Goal: Find specific page/section: Find specific page/section

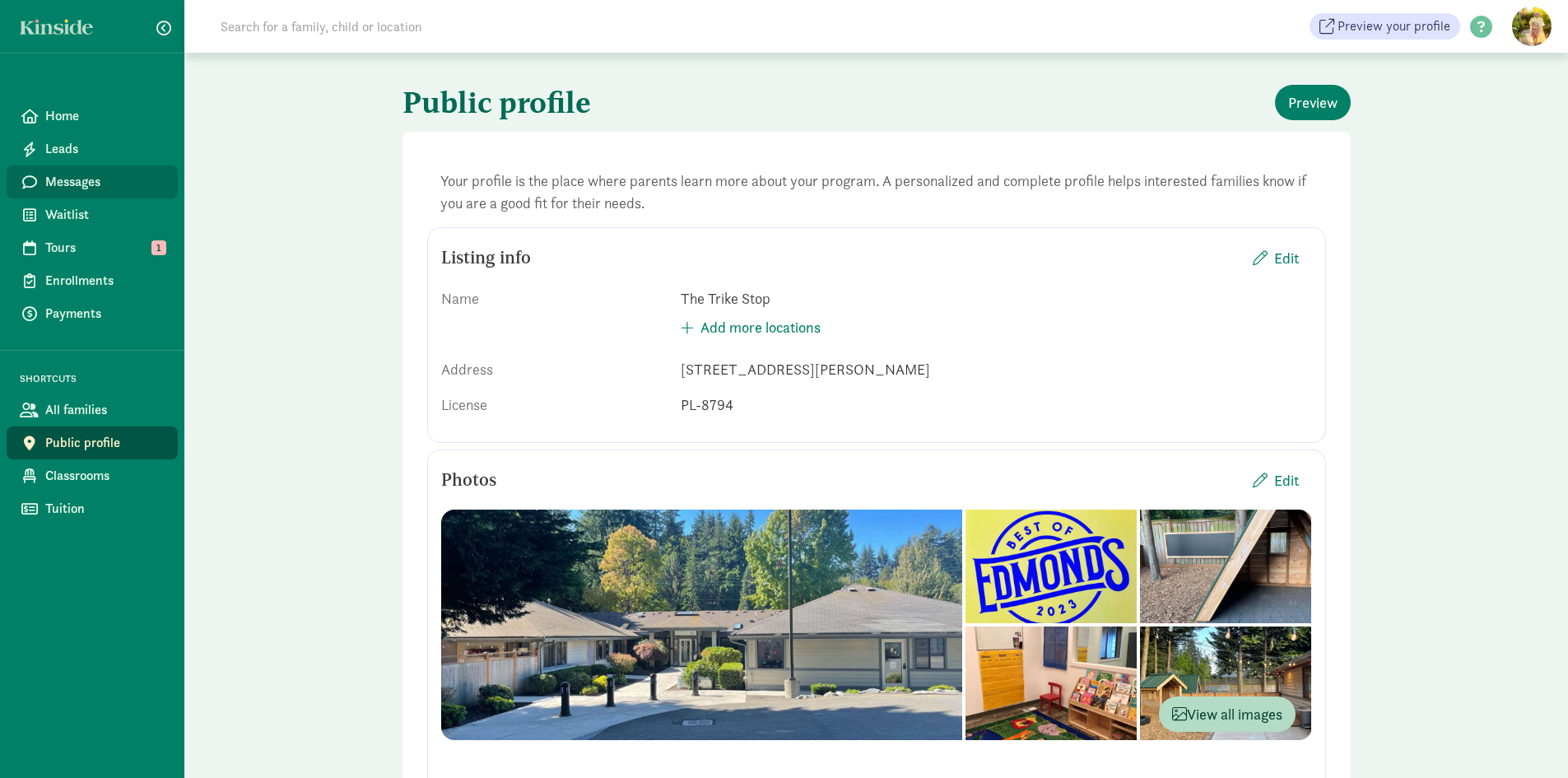
click at [74, 177] on span "Messages" at bounding box center [105, 182] width 119 height 19
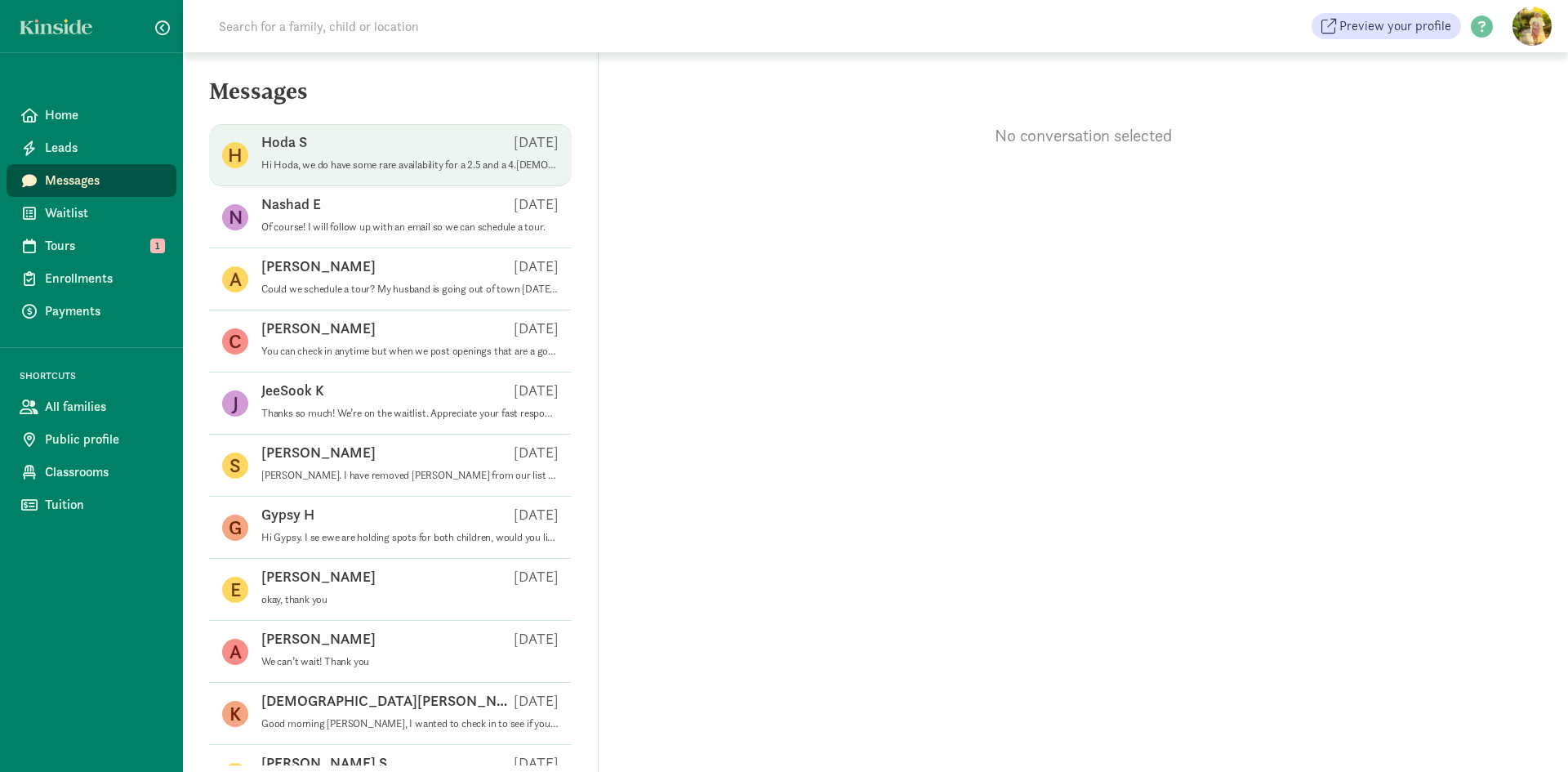
click at [394, 160] on p "Hi Hoda, we do have some rare availability for a 2.5 and a 4.[DEMOGRAPHIC_DATA]…" at bounding box center [410, 165] width 298 height 13
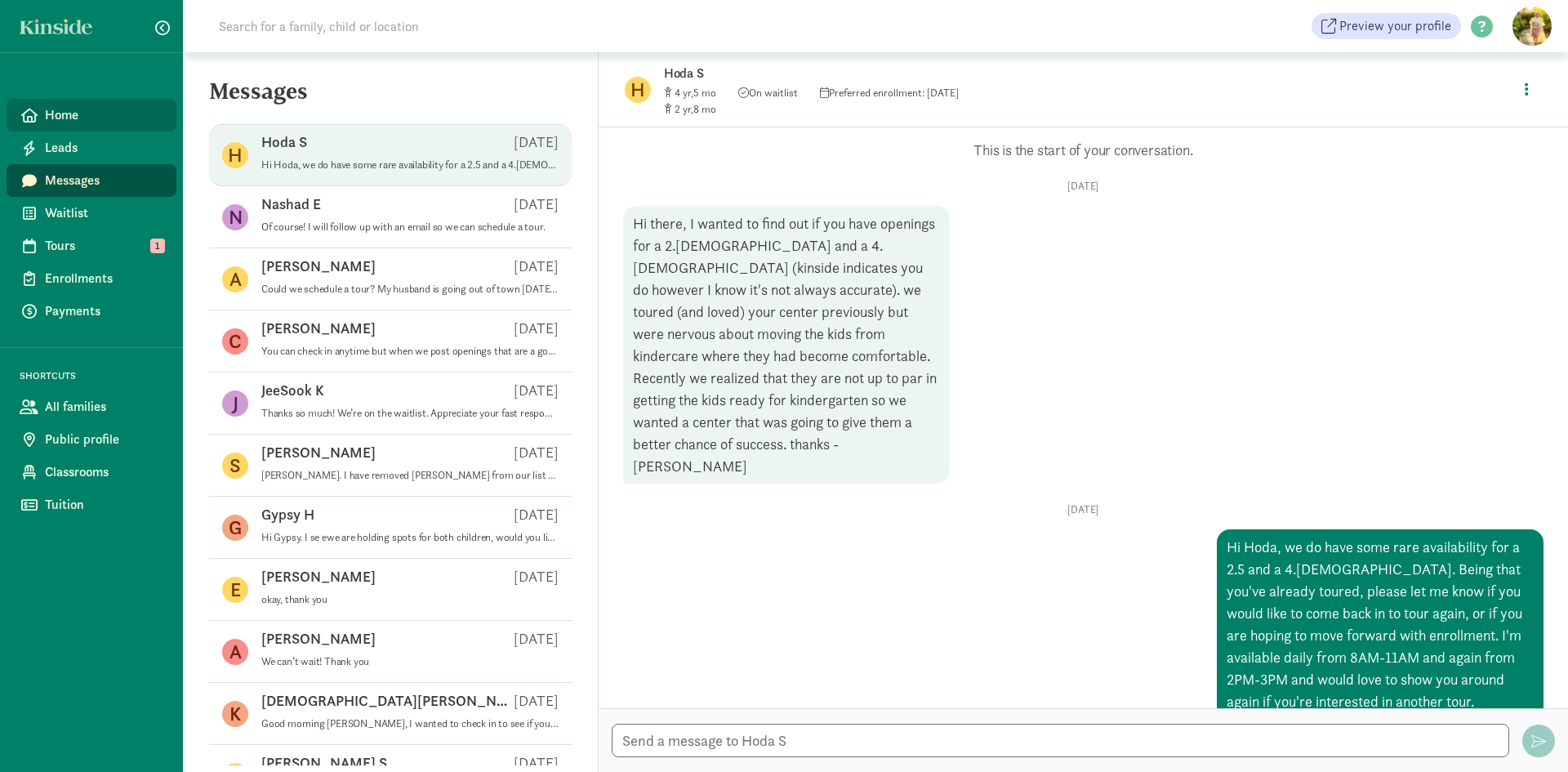
click at [53, 104] on link "Home" at bounding box center [91, 115] width 170 height 33
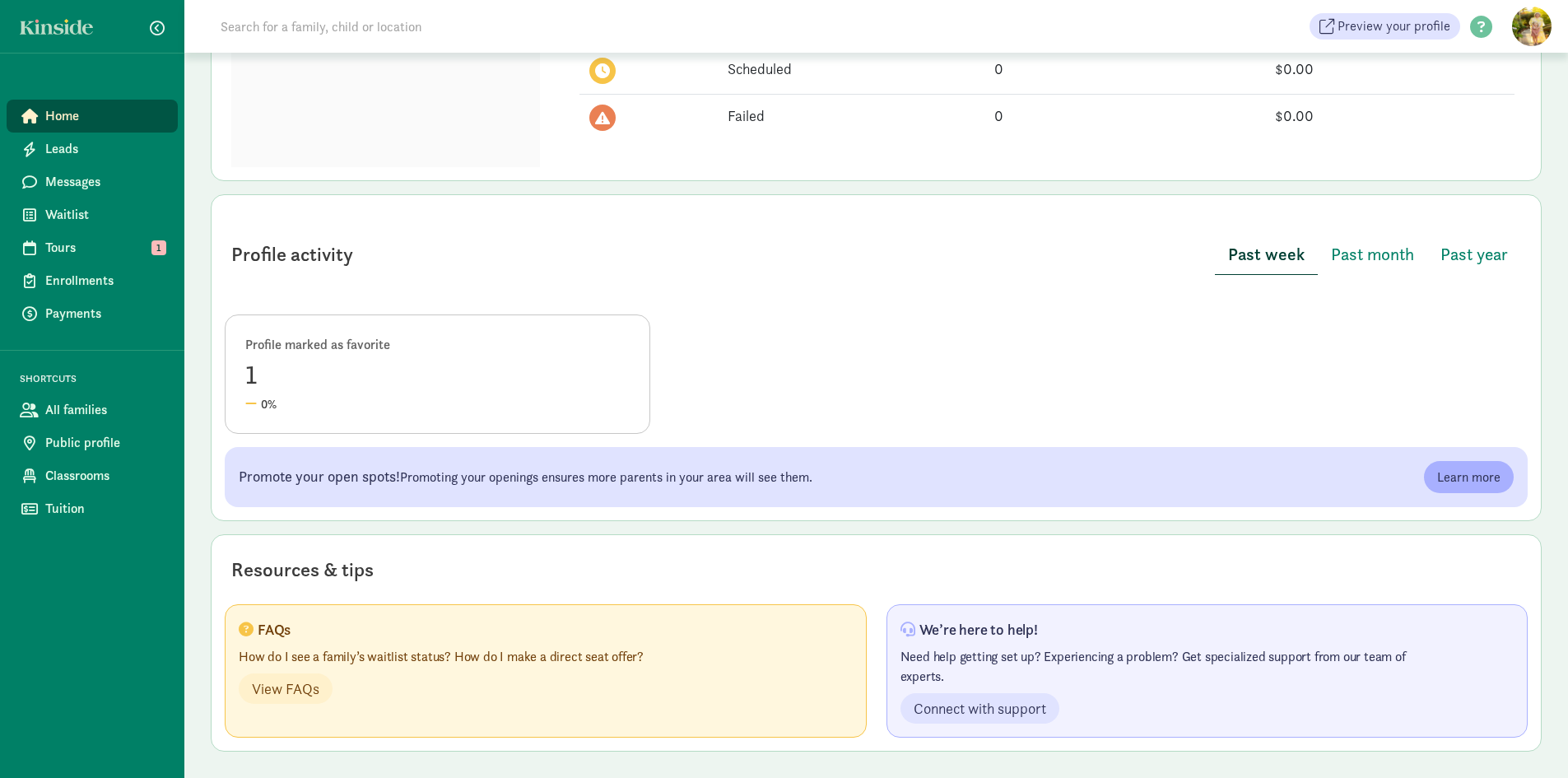
scroll to position [68, 0]
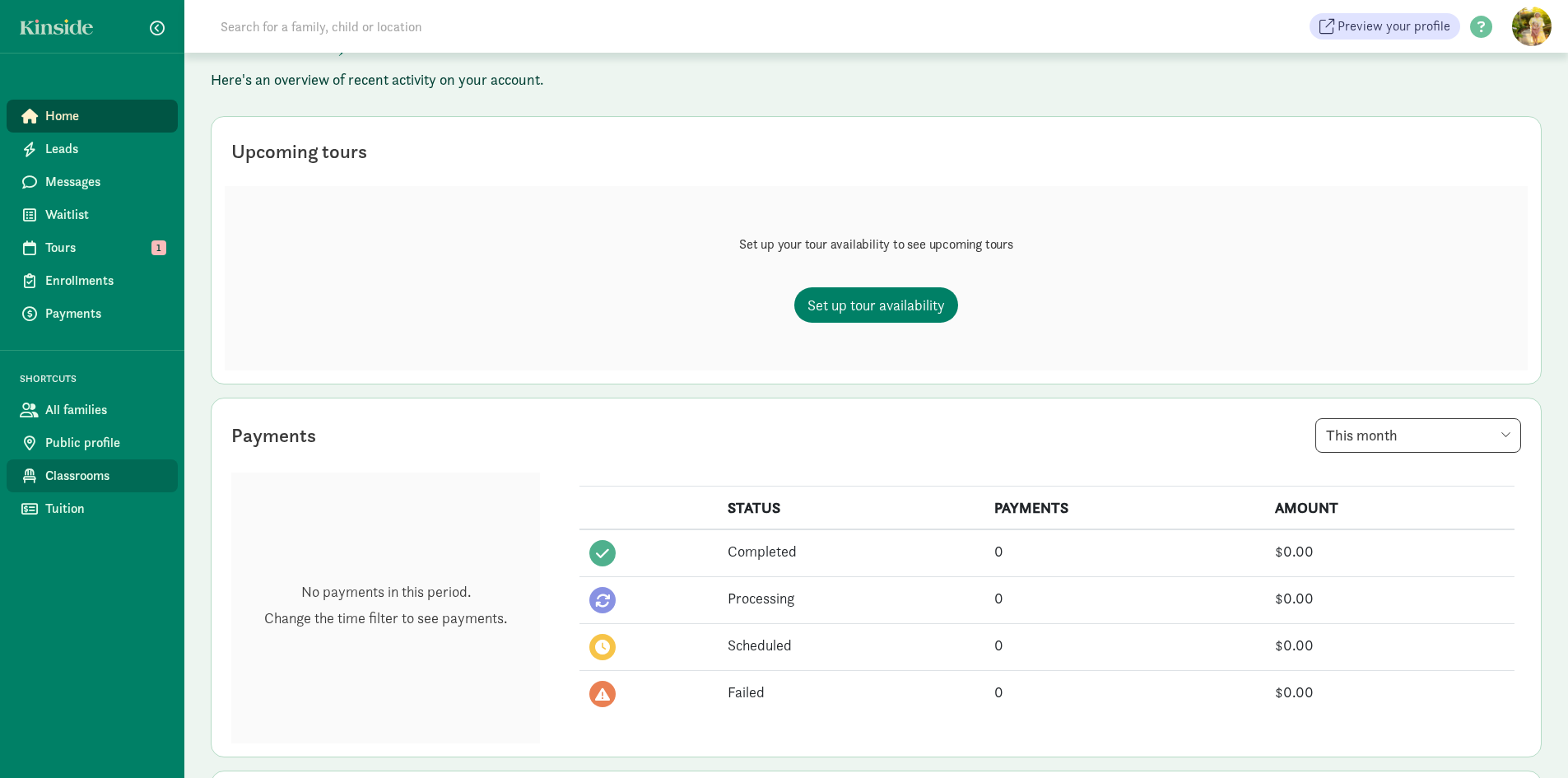
click at [79, 480] on span "Classrooms" at bounding box center [105, 475] width 119 height 19
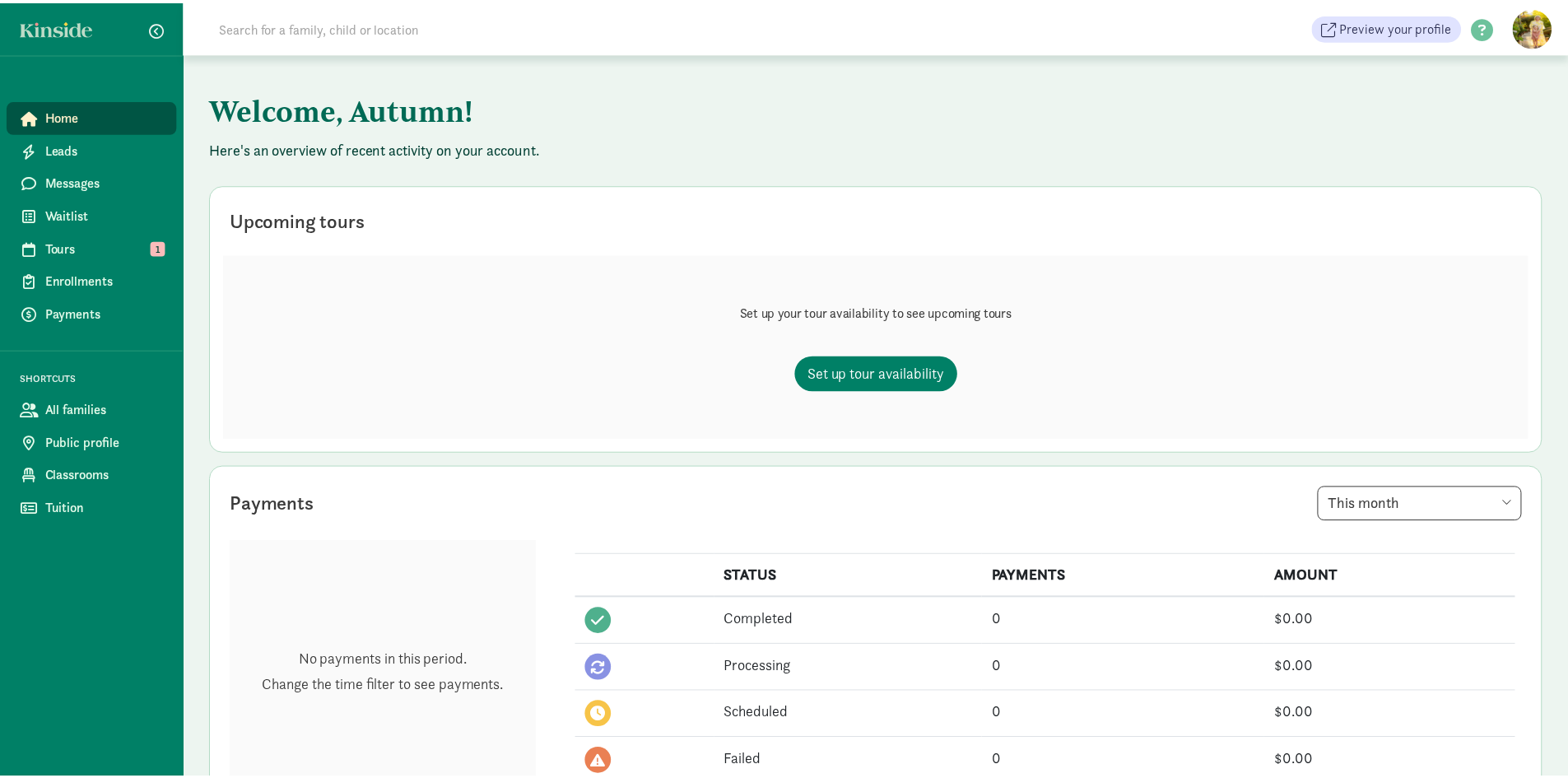
scroll to position [68, 0]
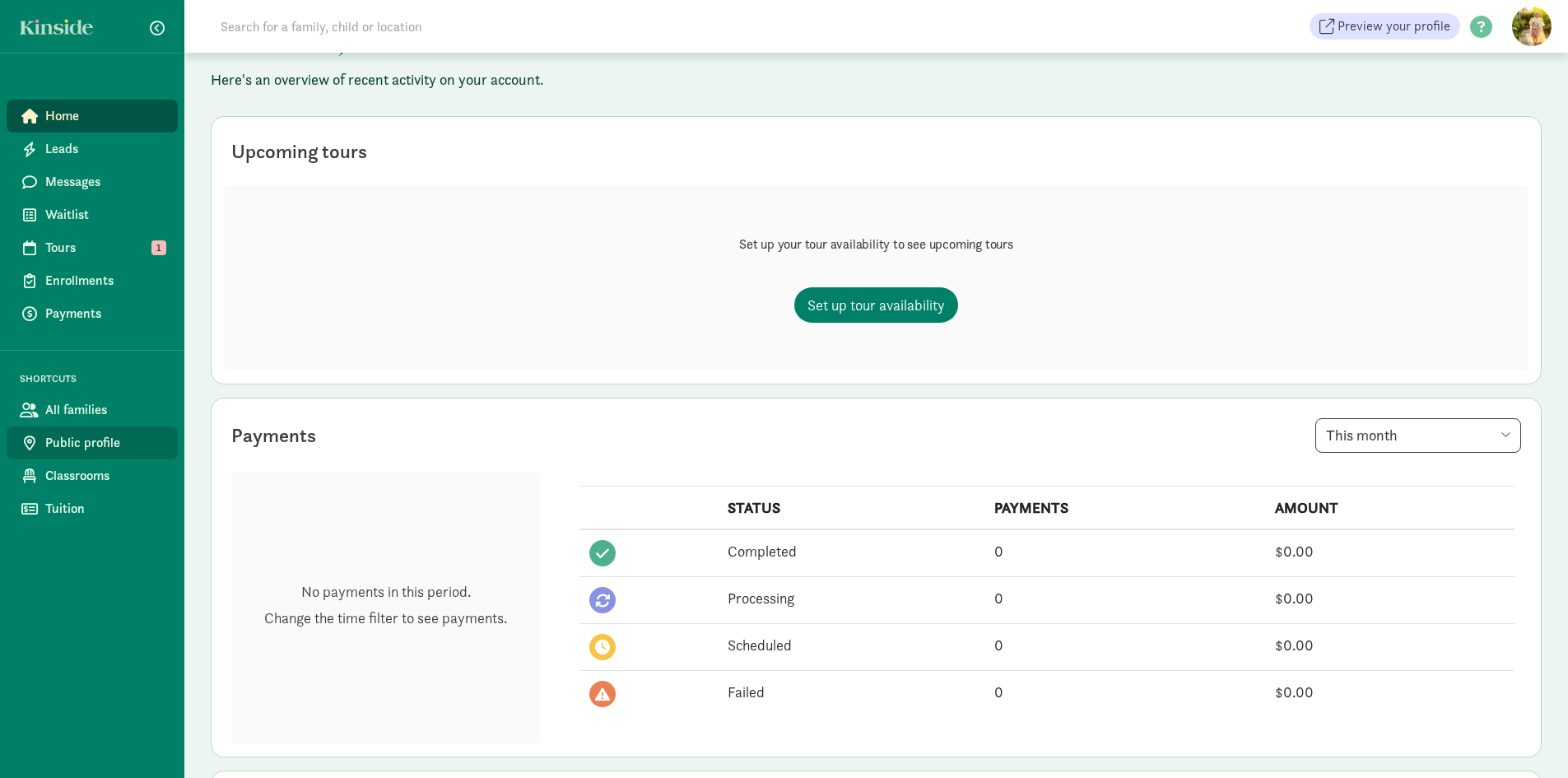
click at [59, 449] on span "Public profile" at bounding box center [105, 443] width 119 height 19
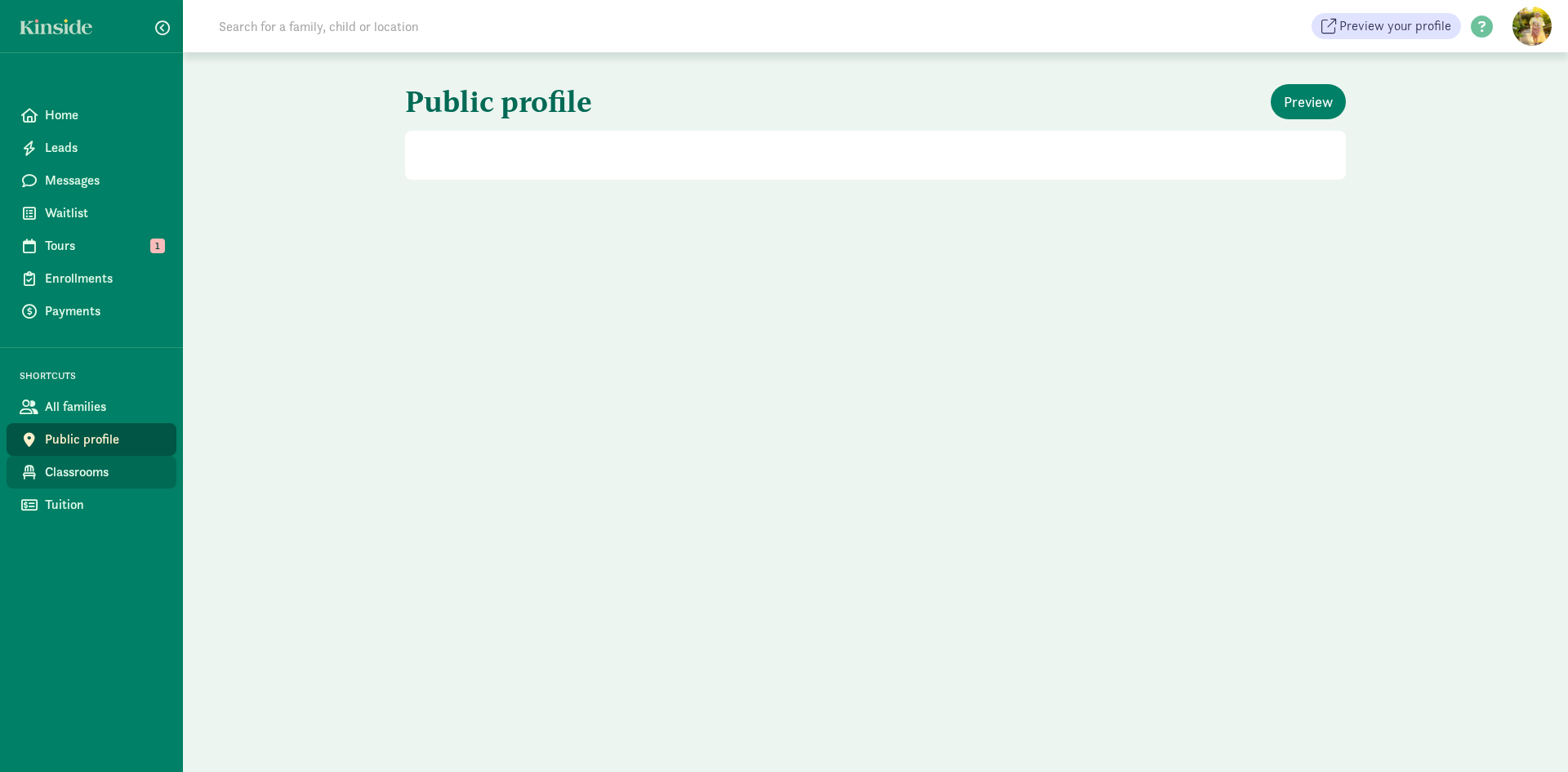
click at [60, 474] on span "Classrooms" at bounding box center [104, 471] width 118 height 19
